Goal: Information Seeking & Learning: Learn about a topic

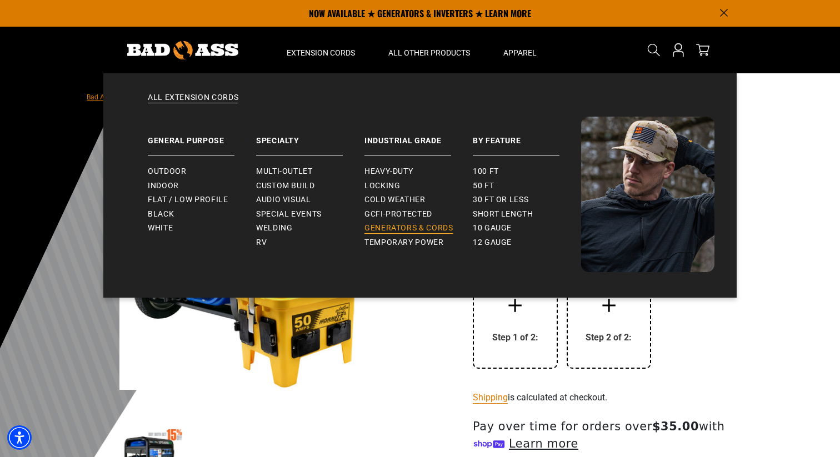
click at [415, 228] on span "Generators & Cords" at bounding box center [408, 228] width 89 height 10
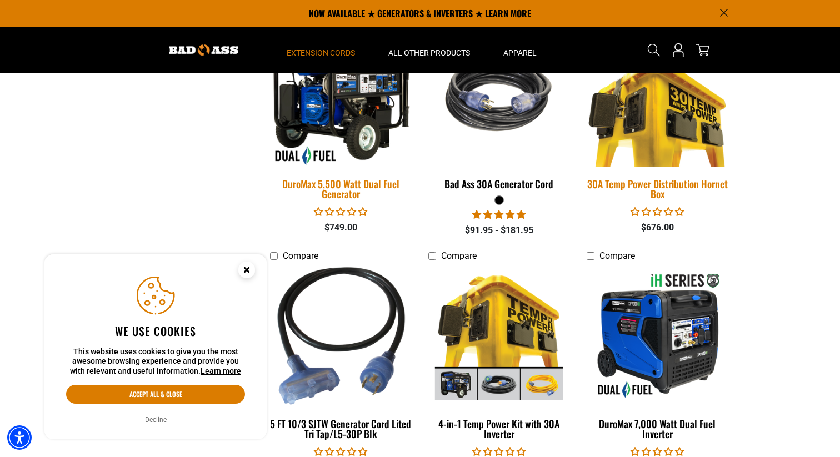
scroll to position [890, 0]
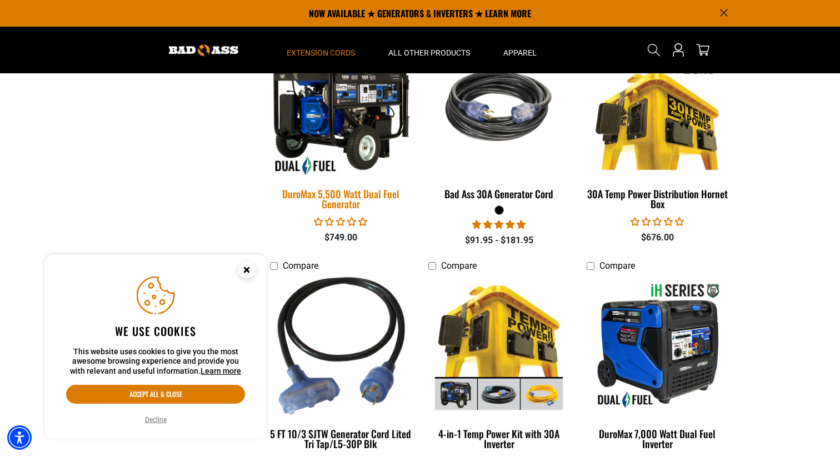
click at [364, 133] on img at bounding box center [341, 106] width 156 height 142
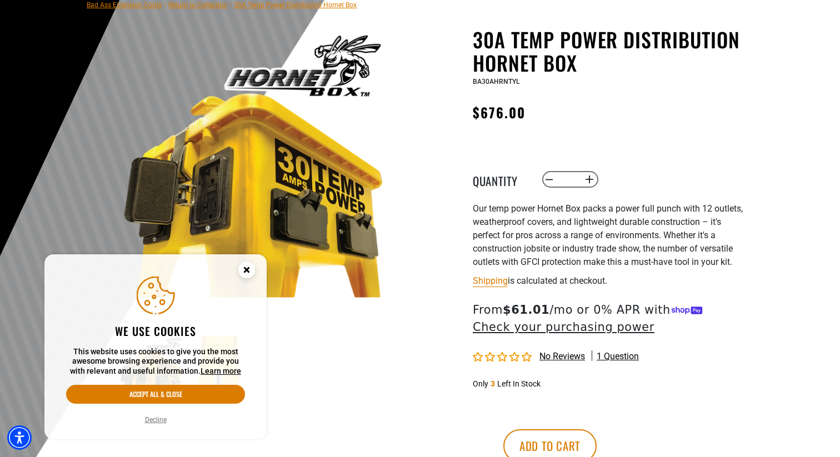
scroll to position [119, 0]
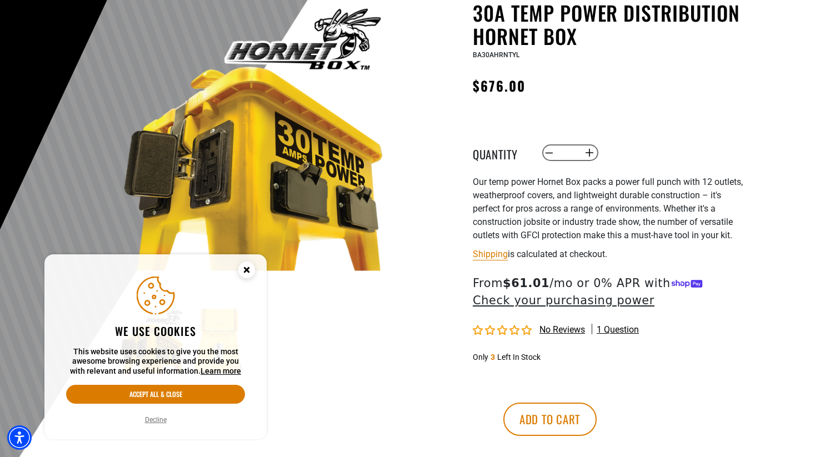
drag, startPoint x: 470, startPoint y: 180, endPoint x: 641, endPoint y: 255, distance: 186.3
click at [641, 255] on div "30A Temp Power Distribution Hornet Box 30A Temp Power Distribution Hornet Box B…" at bounding box center [586, 243] width 317 height 485
click at [755, 238] on div at bounding box center [420, 226] width 840 height 544
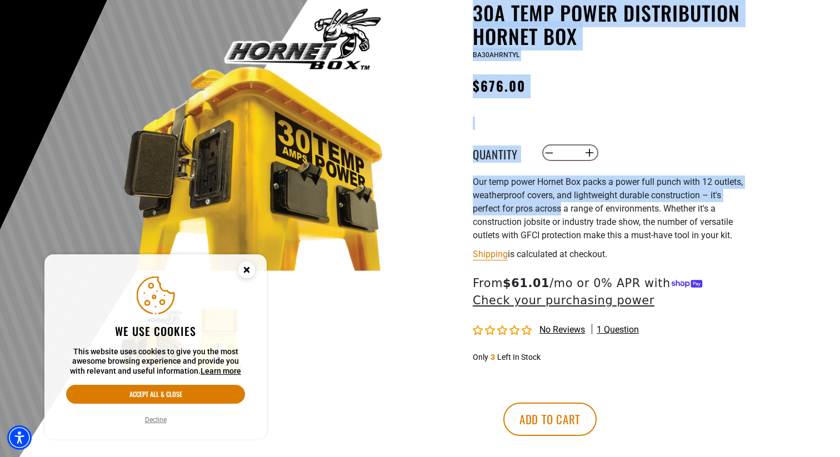
drag, startPoint x: 755, startPoint y: 238, endPoint x: 567, endPoint y: 202, distance: 191.2
click at [567, 202] on section "Bad Ass Extension Cords › Return to Collection › 30A Temp Power Distribution Ho…" at bounding box center [420, 220] width 840 height 532
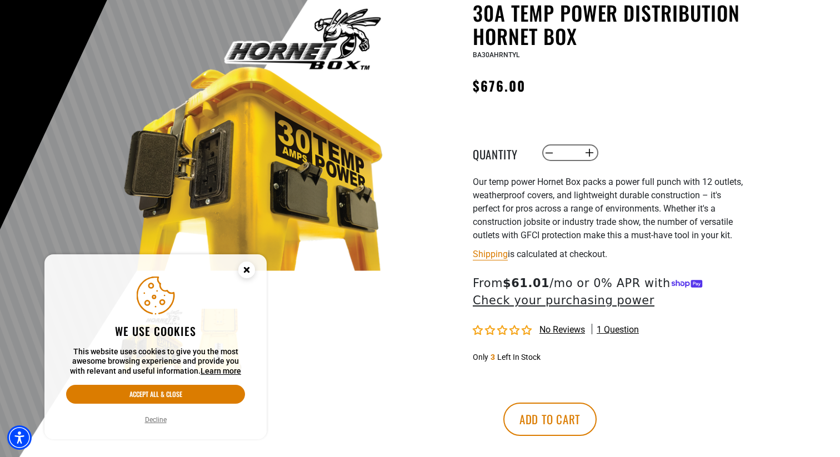
click at [725, 232] on span "Our temp power Hornet Box packs a power full punch with 12 outlets, weatherproo…" at bounding box center [608, 209] width 270 height 64
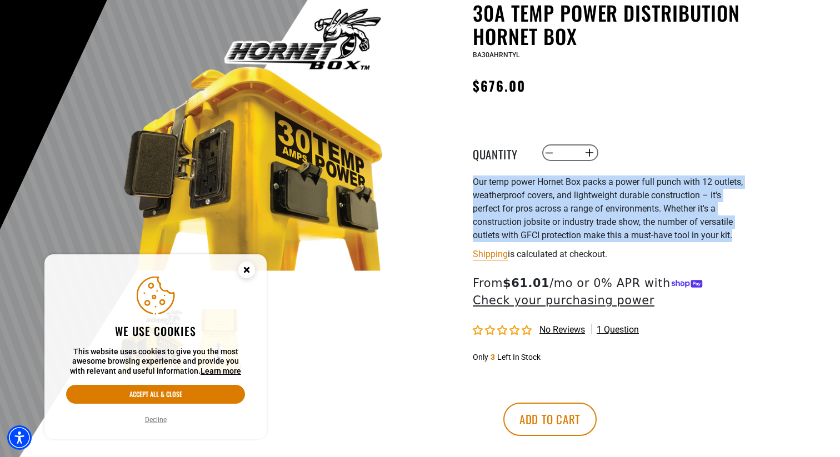
drag, startPoint x: 741, startPoint y: 237, endPoint x: 473, endPoint y: 176, distance: 275.0
click at [473, 176] on p "Our temp power Hornet Box packs a power full punch with 12 outlets, weatherproo…" at bounding box center [609, 209] width 272 height 67
copy span "Our temp power Hornet Box packs a power full punch with 12 outlets, weatherproo…"
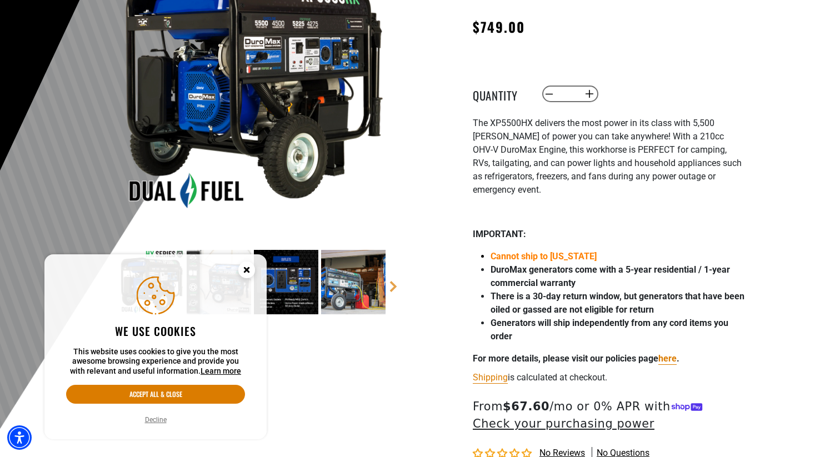
scroll to position [191, 0]
